Goal: Check status

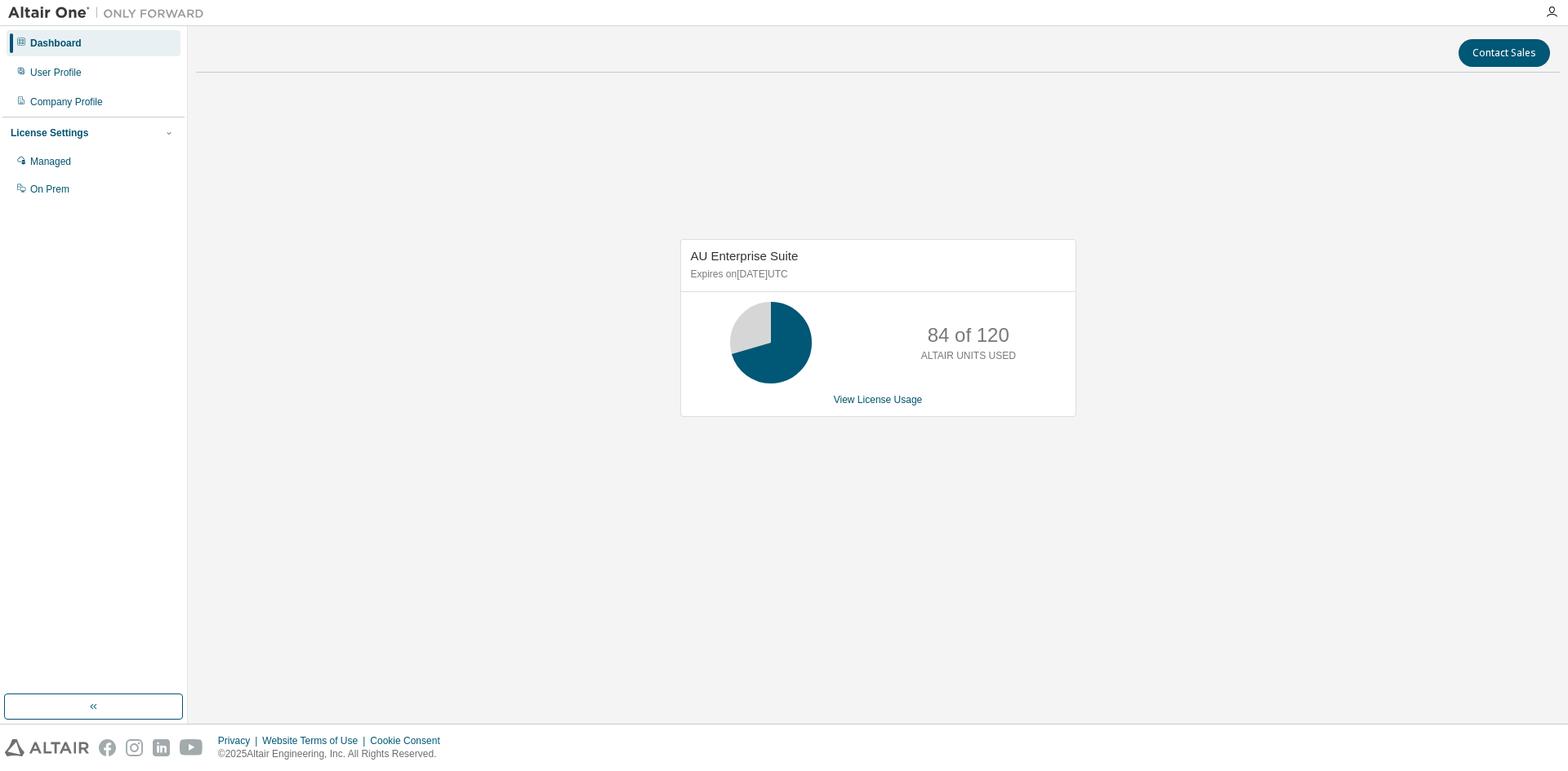
click at [1042, 501] on div "AU Enterprise Suite Expires on March 31, 2026 UTC 84 of 120 ALTAIR UNITS USED V…" at bounding box center [878, 337] width 1364 height 501
